Goal: Find specific page/section: Find specific page/section

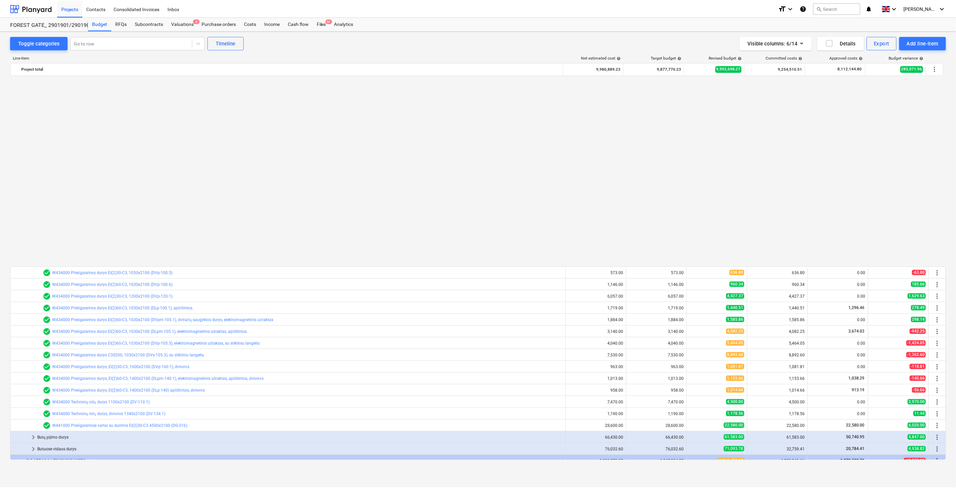
scroll to position [431, 0]
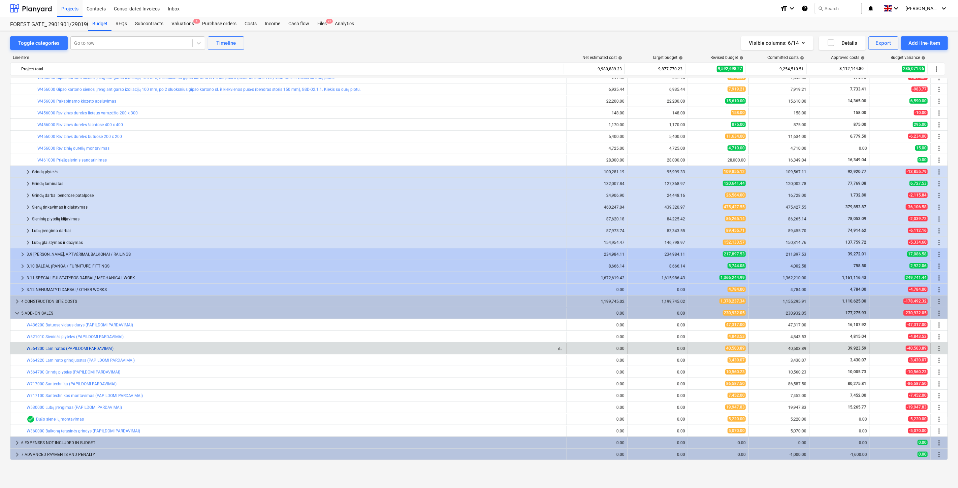
click at [97, 349] on link "W564200 Laminatas (PAPILDOMI PARDAVIMAI)" at bounding box center [70, 349] width 87 height 5
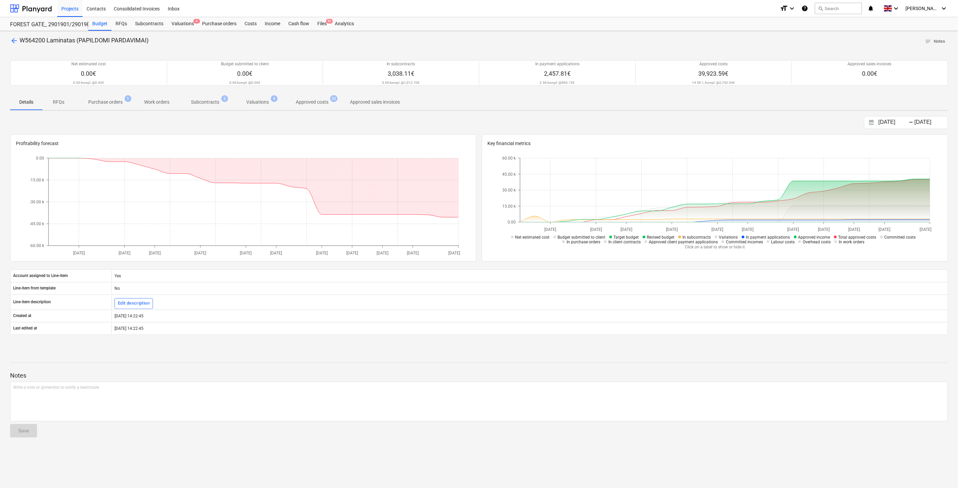
click at [302, 99] on p "Approved costs" at bounding box center [312, 102] width 33 height 7
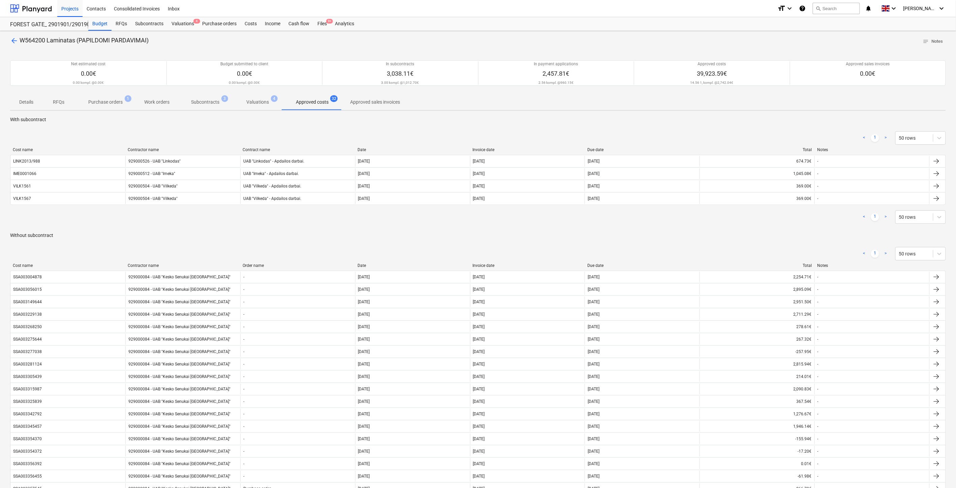
drag, startPoint x: 123, startPoint y: 101, endPoint x: 122, endPoint y: 96, distance: 4.7
click at [123, 100] on span "Purchase orders 1" at bounding box center [105, 102] width 45 height 7
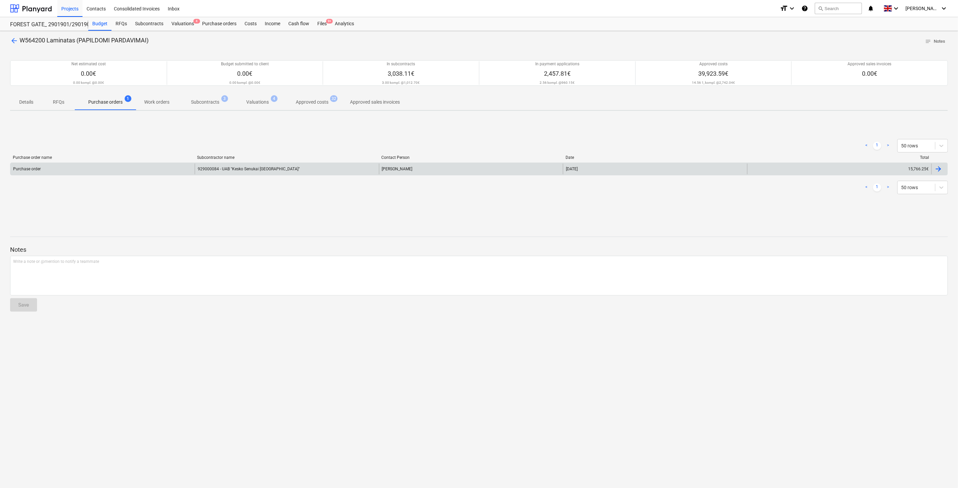
click at [151, 174] on div "Purchase order" at bounding box center [102, 169] width 184 height 11
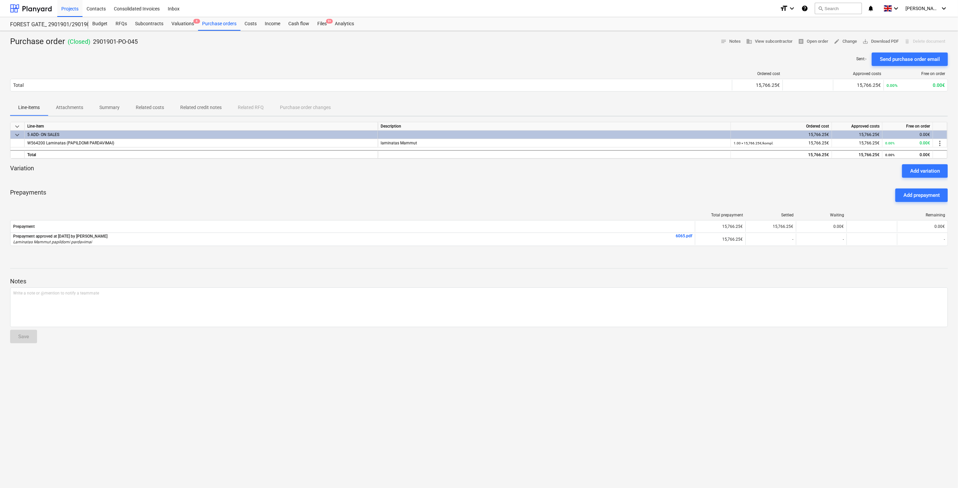
click at [552, 185] on div "Prepayments Add prepayment" at bounding box center [479, 195] width 938 height 24
click at [572, 179] on div at bounding box center [479, 180] width 938 height 5
click at [203, 23] on div "Purchase orders" at bounding box center [219, 23] width 42 height 13
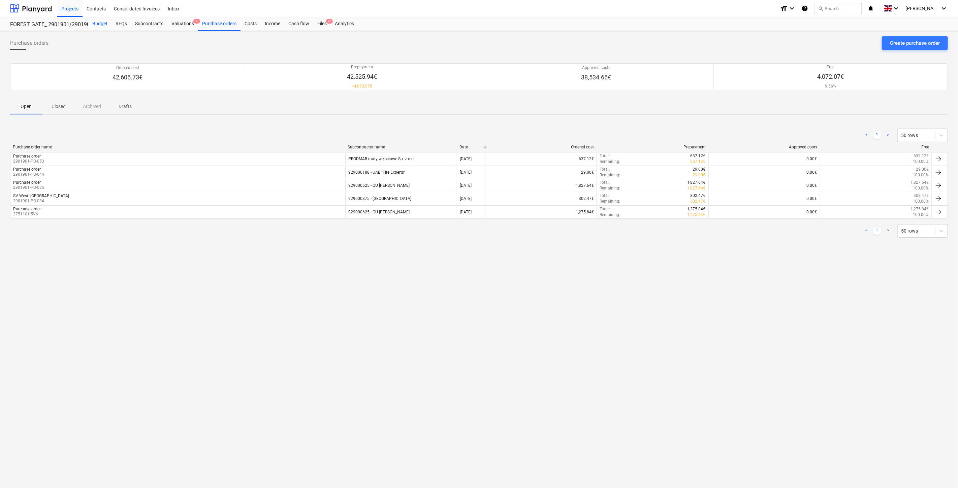
click at [103, 25] on div "Budget" at bounding box center [99, 23] width 23 height 13
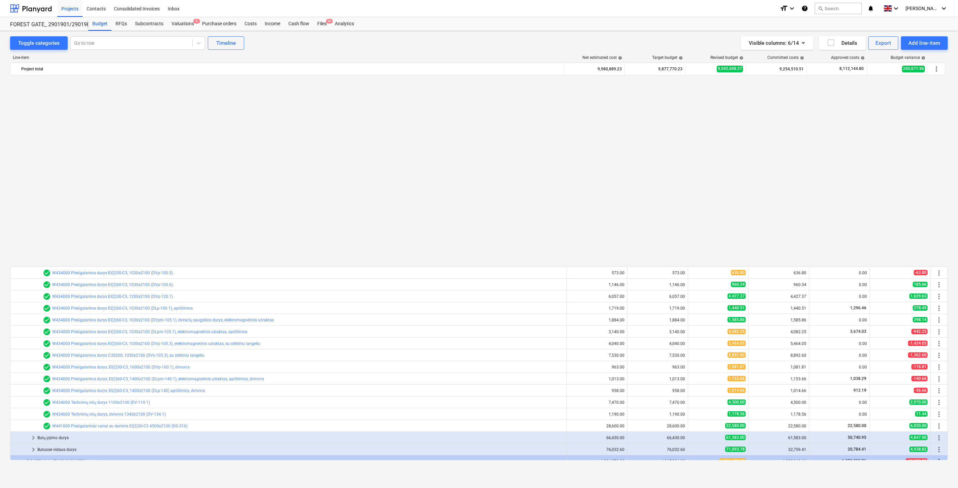
scroll to position [431, 0]
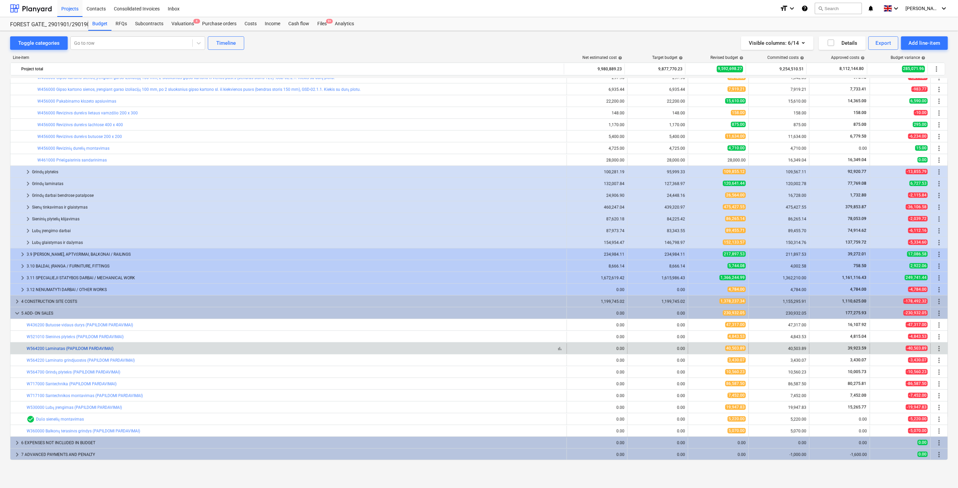
click at [76, 350] on link "W564200 Laminatas (PAPILDOMI PARDAVIMAI)" at bounding box center [70, 349] width 87 height 5
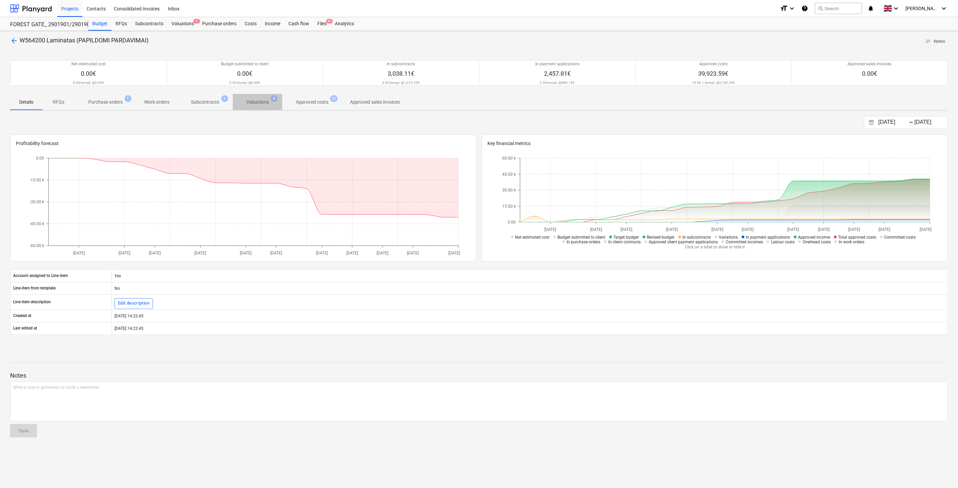
click at [261, 99] on p "Valuations" at bounding box center [257, 102] width 23 height 7
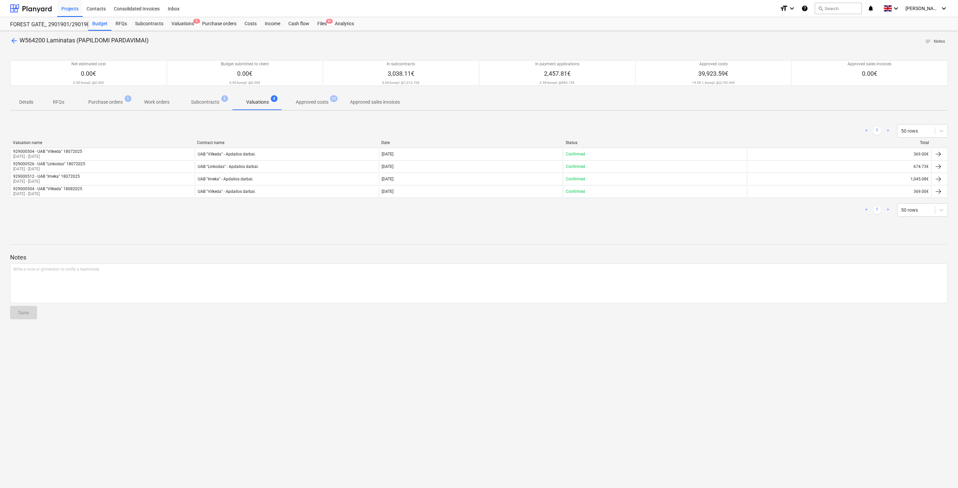
click at [305, 102] on p "Approved costs" at bounding box center [312, 102] width 33 height 7
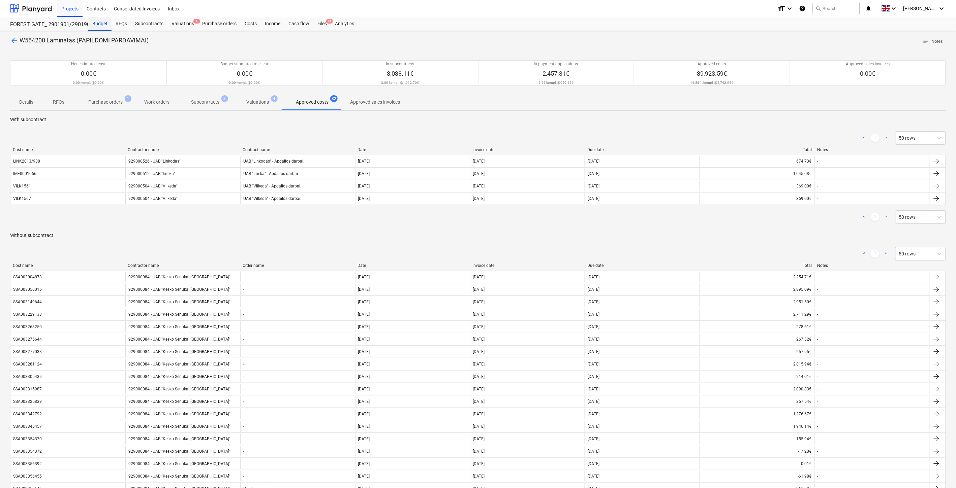
drag, startPoint x: 97, startPoint y: 23, endPoint x: 103, endPoint y: 28, distance: 8.2
click at [97, 23] on div "Budget" at bounding box center [99, 23] width 23 height 13
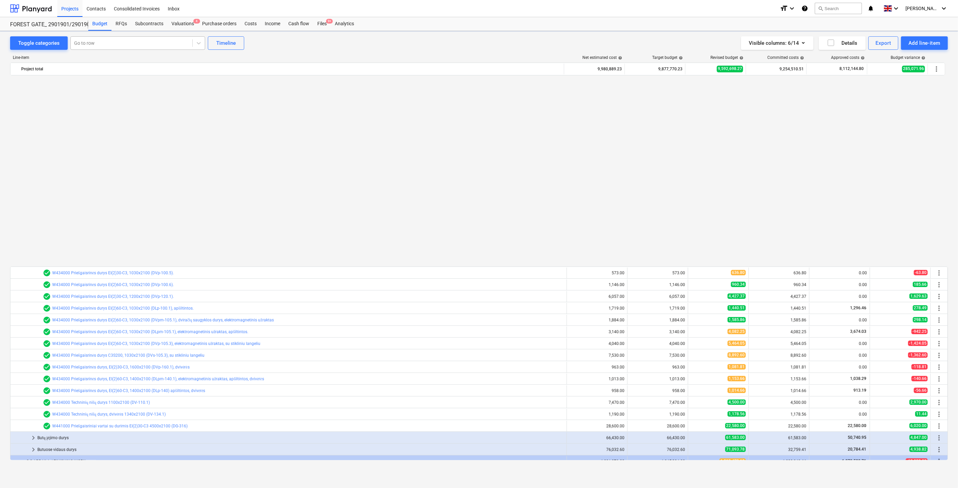
click at [112, 41] on div at bounding box center [131, 43] width 115 height 7
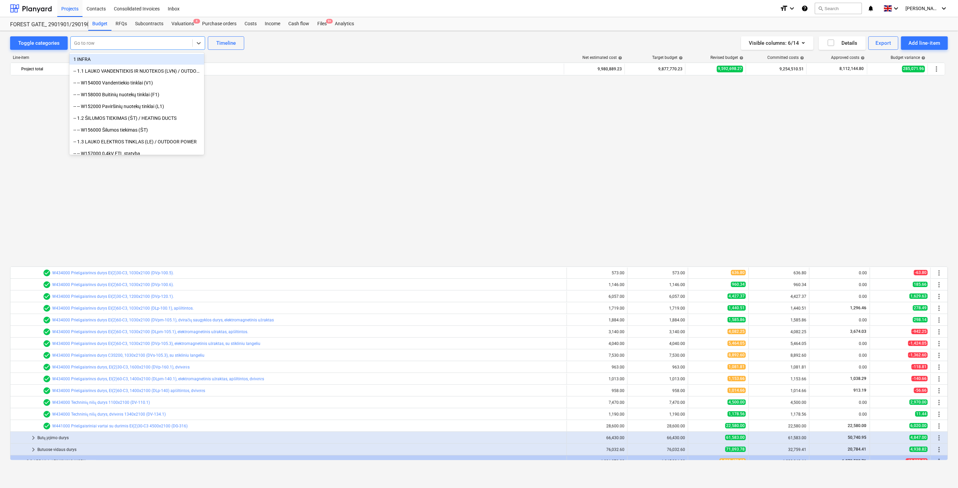
scroll to position [431, 0]
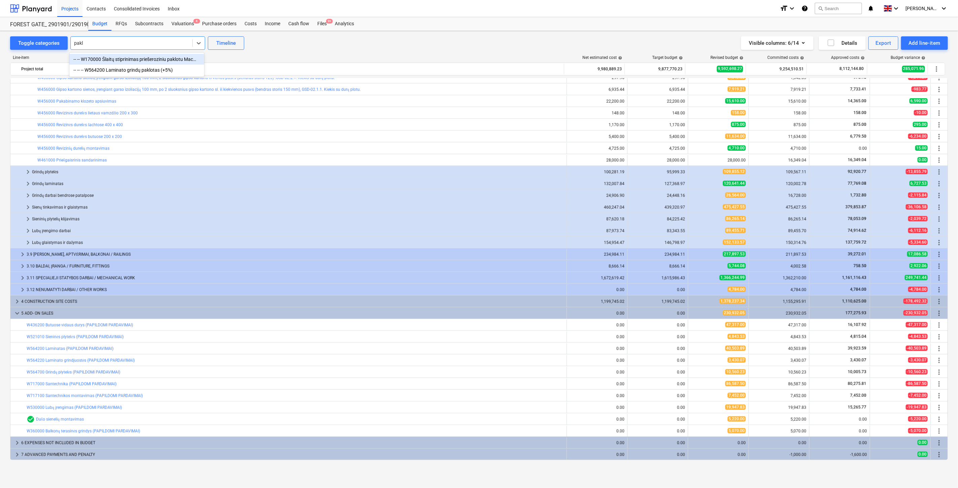
type input "paklo"
click at [132, 69] on div "-- -- -- W564200 Laminato grindų paklotas (+5%)" at bounding box center [136, 70] width 135 height 11
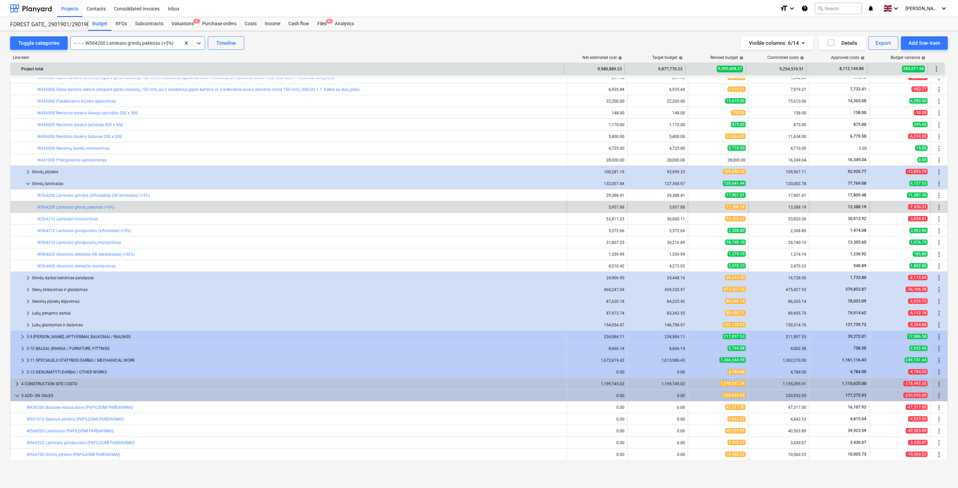
scroll to position [513, 0]
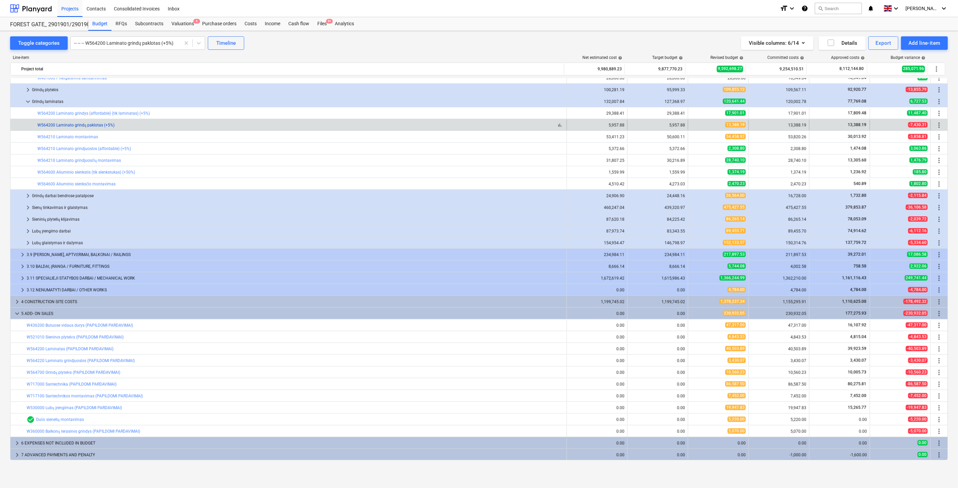
click at [102, 126] on link "W564200 Laminato grindų paklotas (+5%)" at bounding box center [75, 125] width 77 height 5
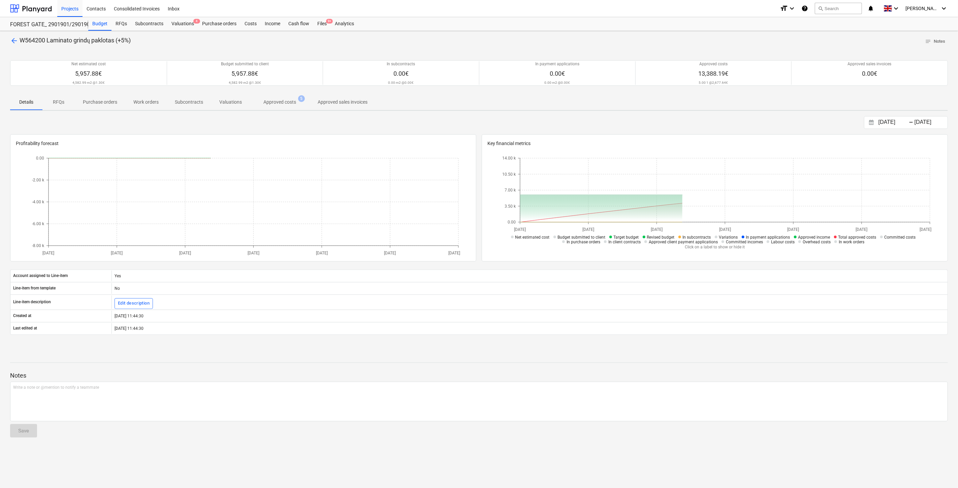
click at [285, 105] on p "Approved costs" at bounding box center [279, 102] width 33 height 7
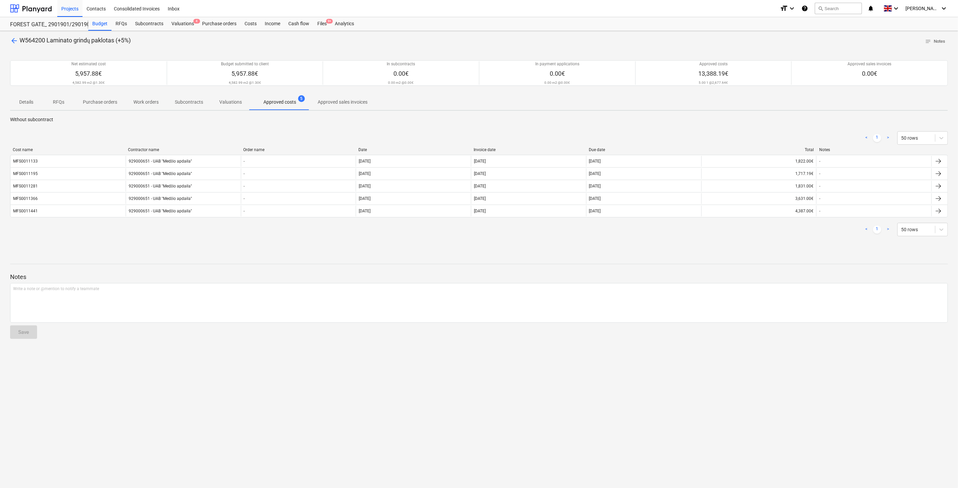
click at [645, 252] on div at bounding box center [479, 252] width 938 height 5
click at [655, 246] on div "arrow_back W564200 Laminato grindų paklotas (+5%) notes Notes Net estimated cos…" at bounding box center [479, 259] width 958 height 457
click at [778, 243] on div "< 1 > 50 rows Cost name Contractor name Order name Date Invoice date Due date T…" at bounding box center [479, 183] width 938 height 121
click at [792, 233] on div "< 1 > 50 rows" at bounding box center [479, 229] width 938 height 13
click at [760, 238] on div "< 1 > 50 rows" at bounding box center [479, 229] width 938 height 19
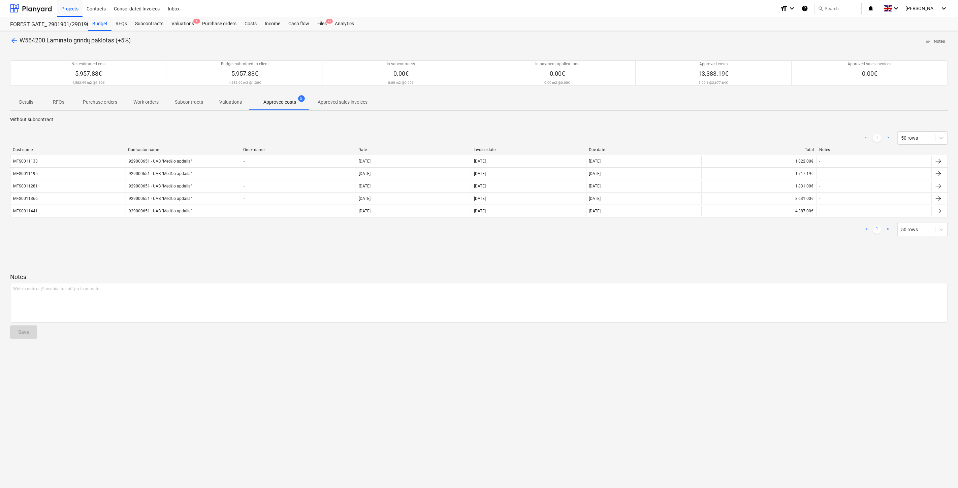
click at [783, 231] on div "< 1 > 50 rows" at bounding box center [479, 229] width 938 height 13
click at [797, 226] on div "< 1 > 50 rows" at bounding box center [479, 229] width 938 height 13
click at [803, 224] on div "< 1 > 50 rows" at bounding box center [479, 229] width 938 height 13
click at [804, 224] on div "< 1 > 50 rows" at bounding box center [479, 229] width 938 height 13
click at [810, 222] on div "< 1 > 50 rows" at bounding box center [479, 229] width 938 height 19
